Goal: Find specific page/section: Find specific page/section

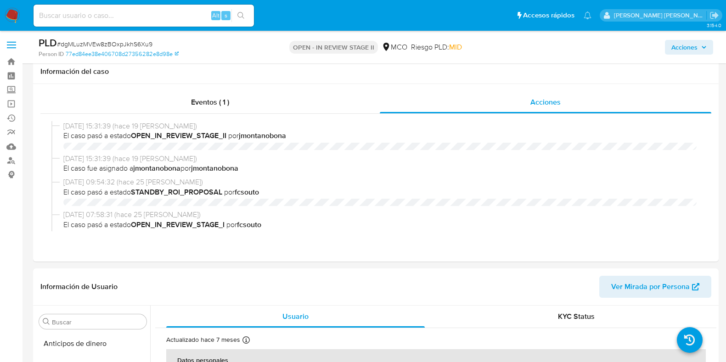
select select "10"
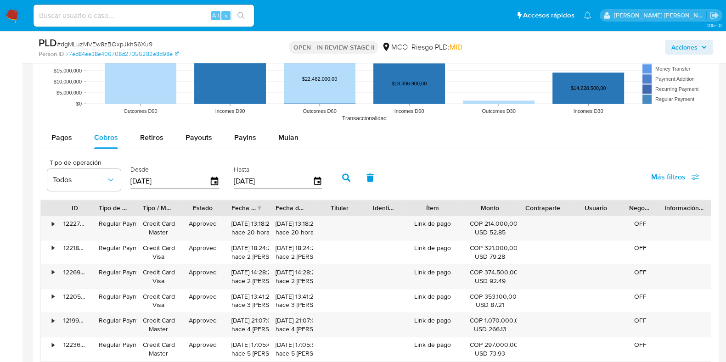
scroll to position [124, 0]
click at [112, 14] on input at bounding box center [144, 16] width 220 height 12
paste input "1188576157"
type input "1188576157"
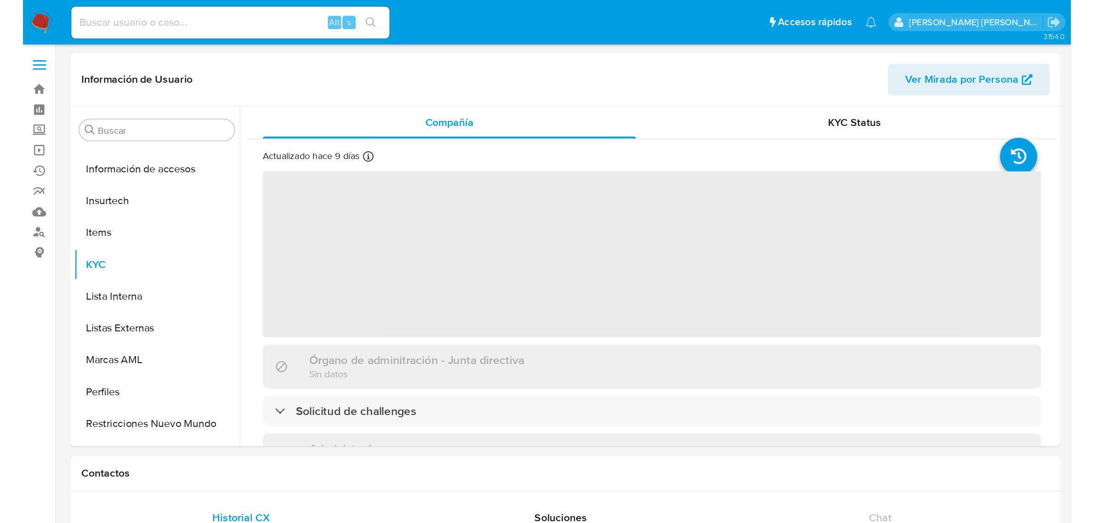
scroll to position [388, 0]
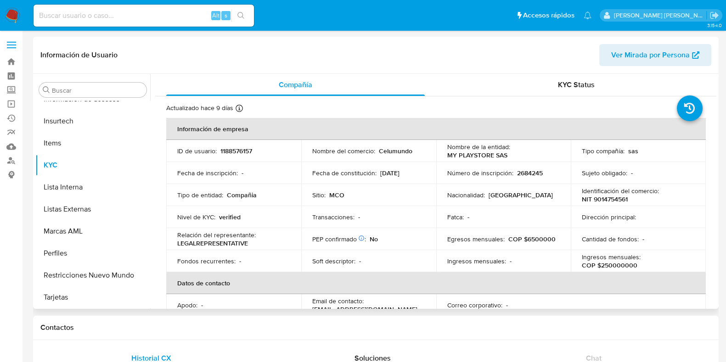
select select "10"
drag, startPoint x: 506, startPoint y: 156, endPoint x: 443, endPoint y: 154, distance: 62.9
click at [443, 154] on td "Nombre de la entidad : MY PLAYSTORE SAS" at bounding box center [503, 151] width 135 height 22
copy p "MY PLAYSTORE SAS"
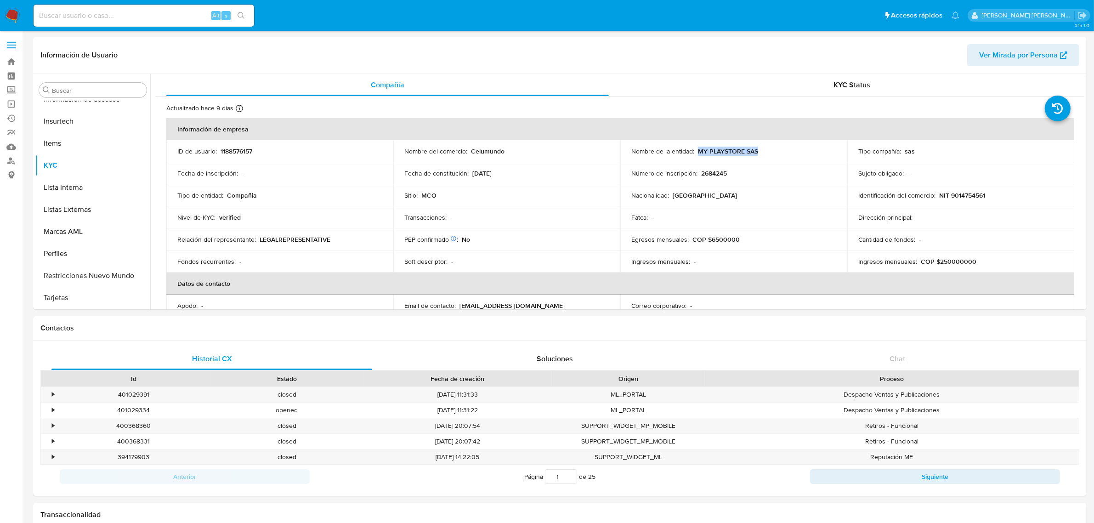
scroll to position [387, 0]
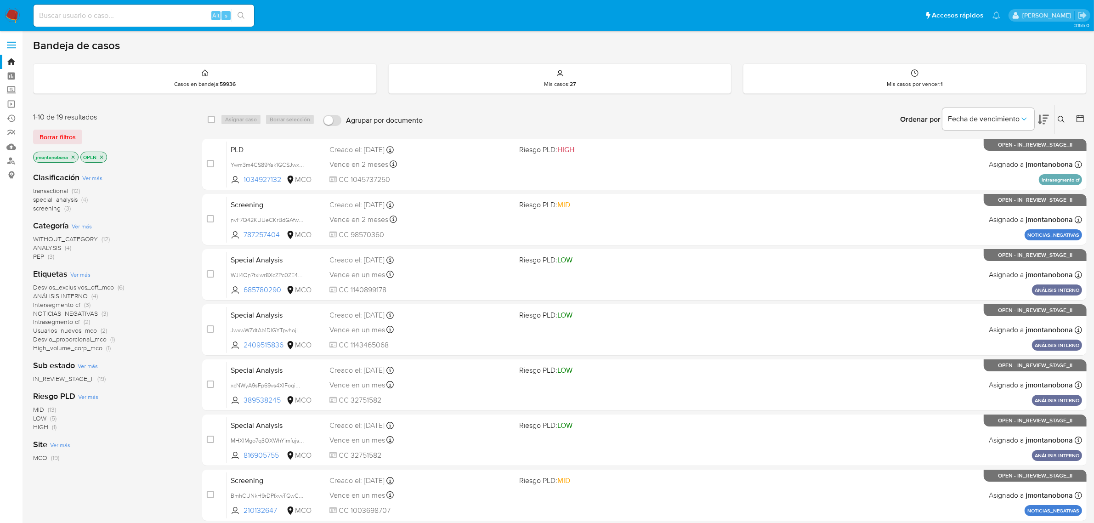
click at [166, 23] on div "Alt s" at bounding box center [144, 16] width 220 height 22
click at [168, 17] on input at bounding box center [144, 16] width 220 height 12
paste input "176893933"
type input "176893933"
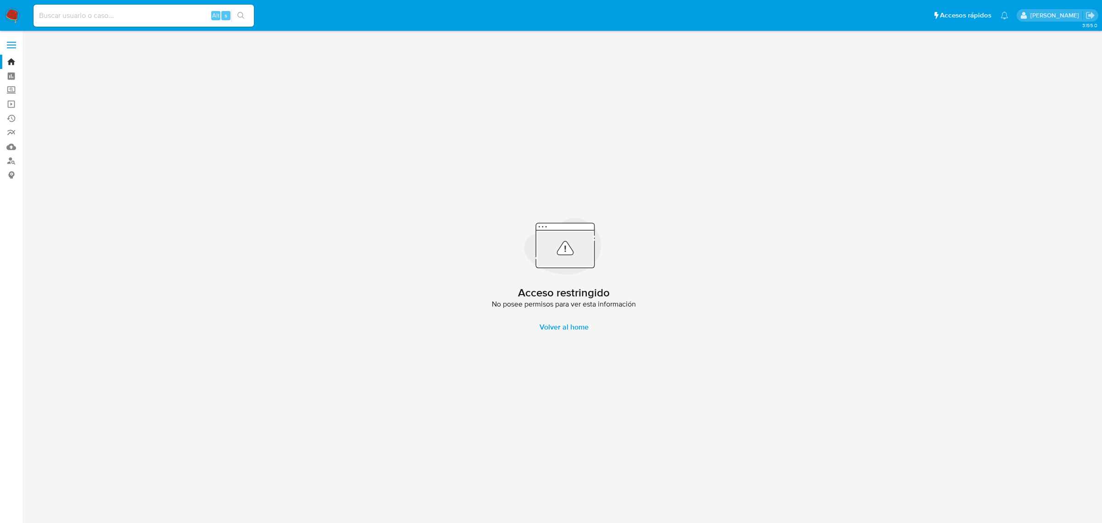
click at [122, 12] on input at bounding box center [144, 16] width 220 height 12
paste input "176893933"
type input "176893933"
click at [10, 65] on link "Bandeja" at bounding box center [54, 62] width 109 height 14
click at [102, 14] on div "Cargando..." at bounding box center [551, 261] width 1102 height 523
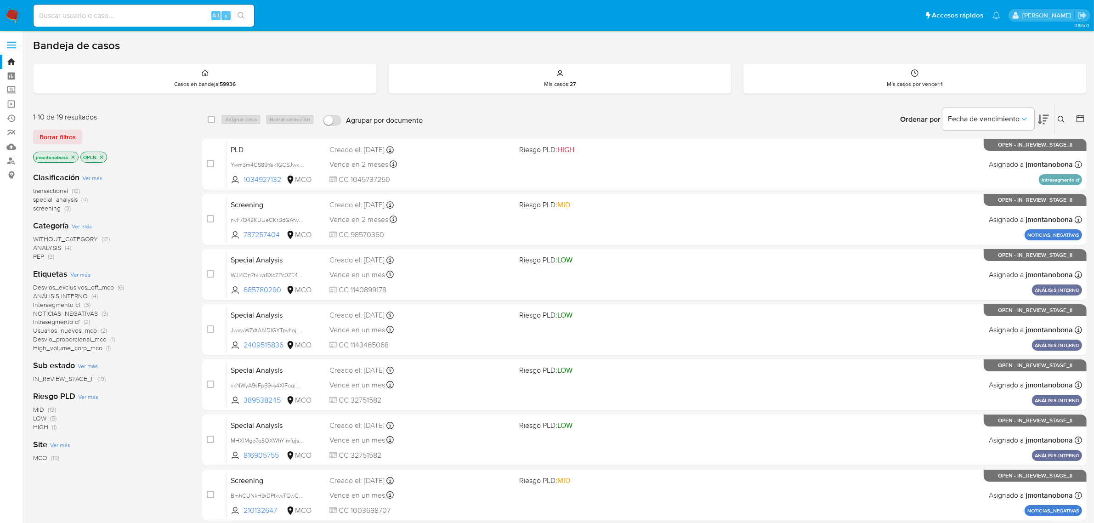
click at [102, 14] on input at bounding box center [144, 16] width 220 height 12
click at [74, 157] on icon "close-filter" at bounding box center [73, 157] width 6 height 6
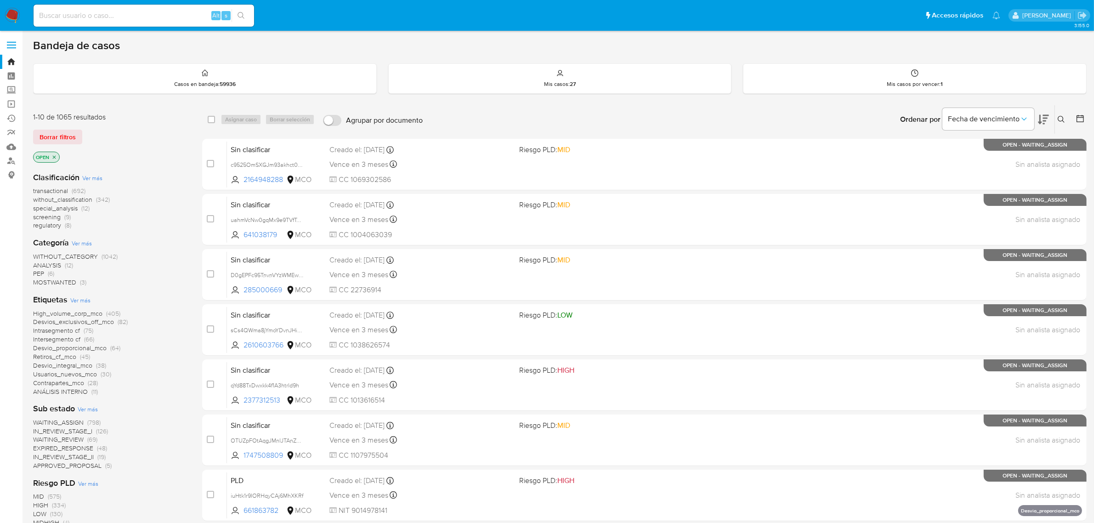
click at [55, 157] on icon "close-filter" at bounding box center [54, 157] width 6 height 6
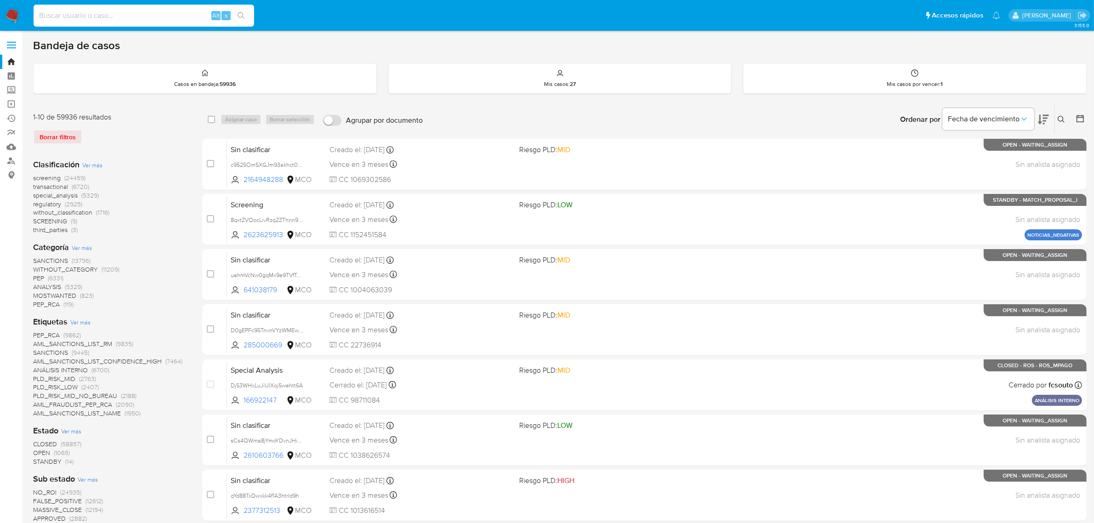
click at [104, 17] on input at bounding box center [144, 16] width 220 height 12
paste input "176893933"
type input "176893933"
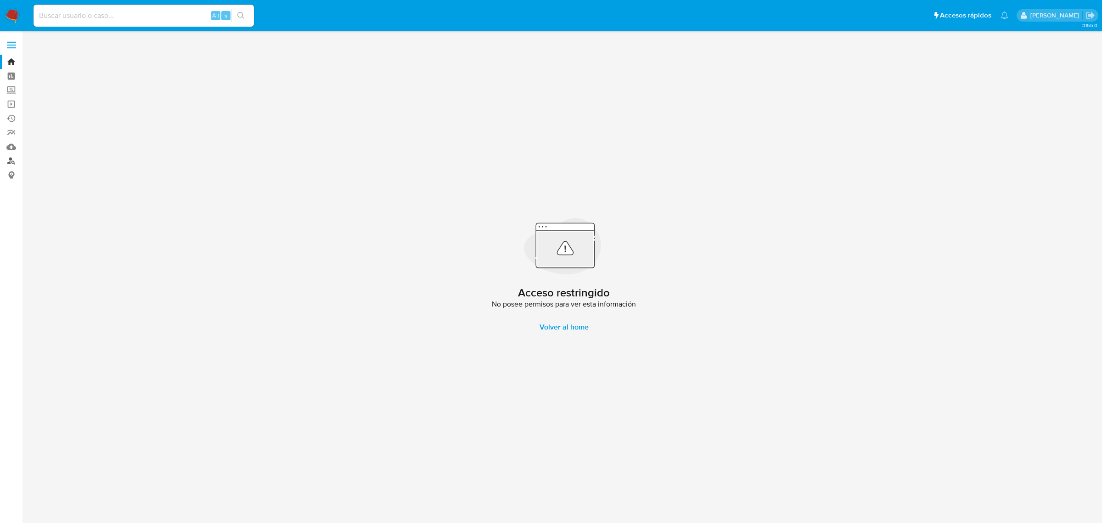
click at [8, 161] on link "Buscador de personas" at bounding box center [54, 161] width 109 height 14
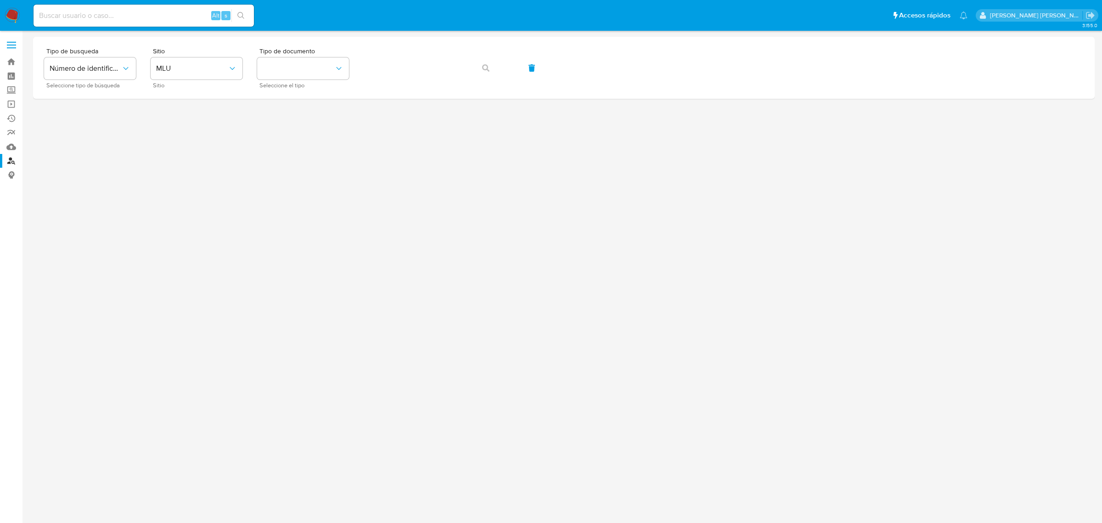
click at [166, 15] on input at bounding box center [144, 16] width 220 height 12
paste input "176893593"
type input "176893593"
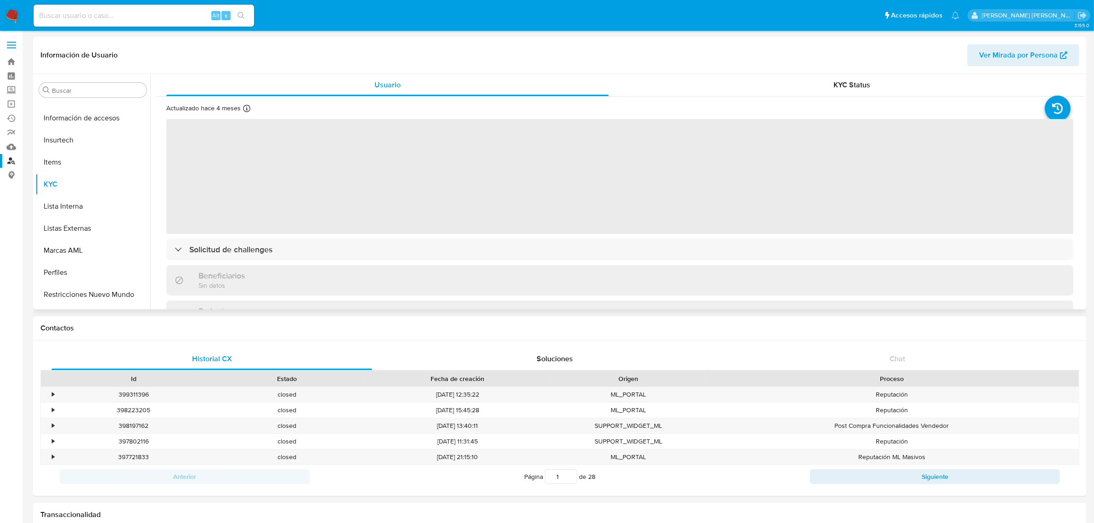
scroll to position [387, 0]
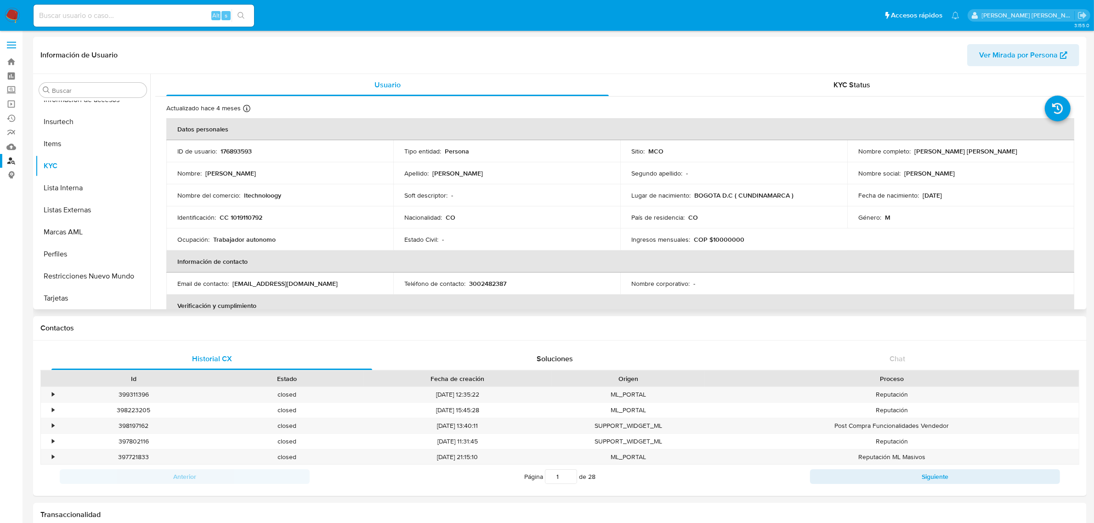
select select "10"
